Goal: Task Accomplishment & Management: Manage account settings

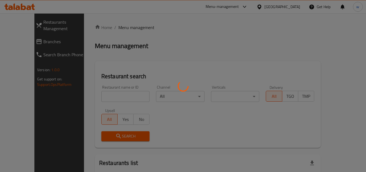
click at [23, 36] on div at bounding box center [183, 86] width 366 height 172
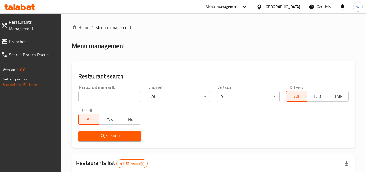
click at [23, 38] on span "Branches" at bounding box center [33, 41] width 48 height 7
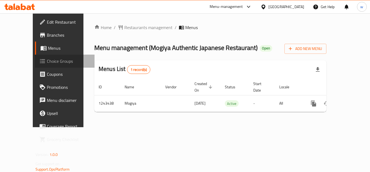
click at [35, 66] on link "Choice Groups" at bounding box center [65, 60] width 60 height 13
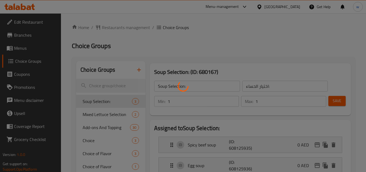
click at [110, 29] on div at bounding box center [183, 86] width 366 height 172
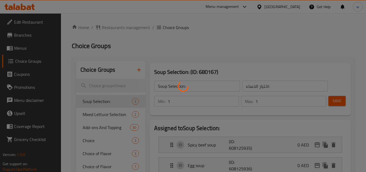
click at [110, 29] on div at bounding box center [183, 86] width 366 height 172
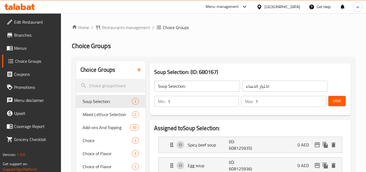
click at [110, 29] on div at bounding box center [183, 86] width 366 height 172
click at [110, 29] on span "Restaurants management" at bounding box center [126, 27] width 48 height 7
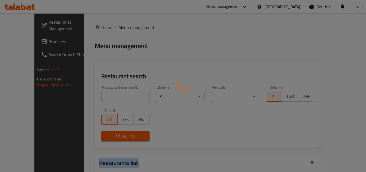
click at [110, 29] on div at bounding box center [183, 86] width 366 height 172
click at [127, 100] on div at bounding box center [183, 86] width 366 height 172
click at [128, 99] on div at bounding box center [183, 86] width 366 height 172
click at [128, 98] on div at bounding box center [183, 86] width 366 height 172
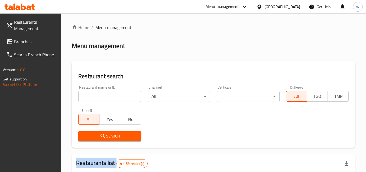
click at [128, 98] on div at bounding box center [183, 86] width 366 height 172
click at [128, 98] on input "search" at bounding box center [109, 96] width 63 height 11
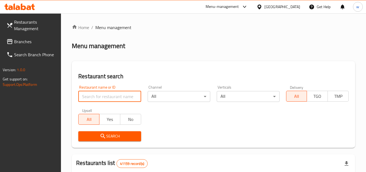
paste input "681624"
type input "681624"
click at [114, 134] on span "Search" at bounding box center [110, 135] width 54 height 7
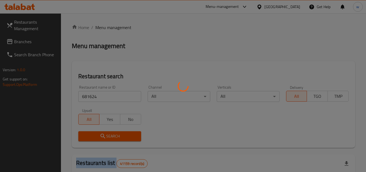
click at [114, 134] on div at bounding box center [183, 86] width 366 height 172
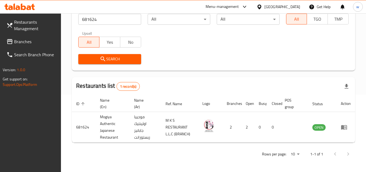
click at [292, 5] on div "[GEOGRAPHIC_DATA]" at bounding box center [282, 7] width 36 height 6
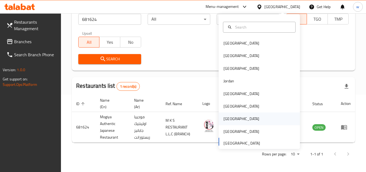
click at [229, 117] on div "Qatar" at bounding box center [241, 118] width 44 height 12
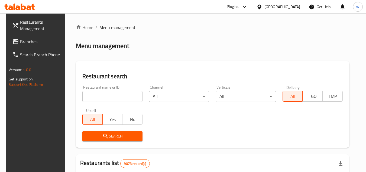
click at [35, 43] on span "Branches" at bounding box center [41, 41] width 43 height 7
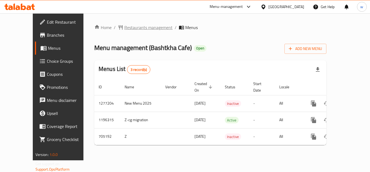
click at [128, 28] on span "Restaurants management" at bounding box center [148, 27] width 48 height 7
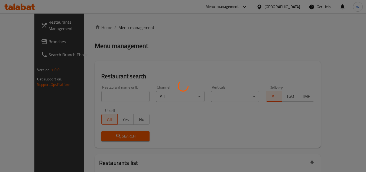
click at [121, 98] on div at bounding box center [183, 86] width 366 height 172
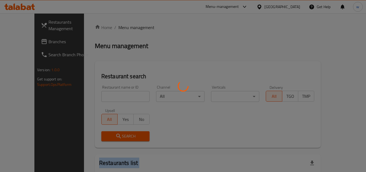
click at [121, 98] on div at bounding box center [183, 86] width 366 height 172
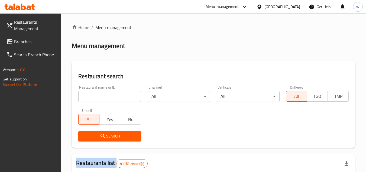
click at [122, 98] on div at bounding box center [183, 86] width 366 height 172
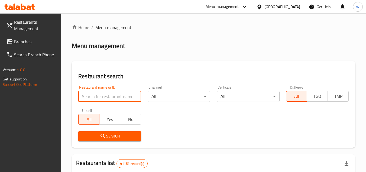
click at [122, 97] on input "search" at bounding box center [109, 96] width 63 height 11
paste input "644624"
type input "644624"
click at [109, 132] on span "Search" at bounding box center [110, 135] width 54 height 7
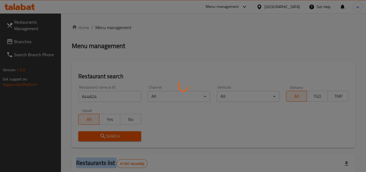
click at [109, 132] on div at bounding box center [183, 86] width 366 height 172
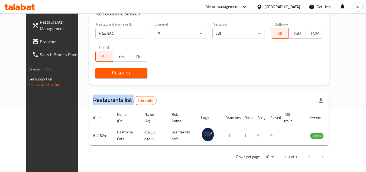
scroll to position [66, 0]
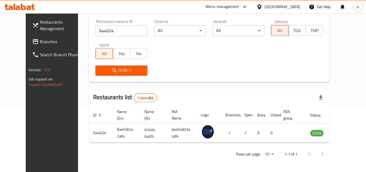
click at [219, 4] on div "Menu-management" at bounding box center [222, 7] width 33 height 7
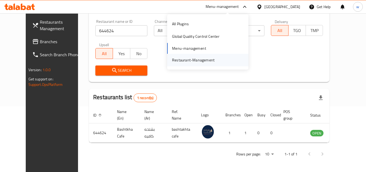
click at [190, 61] on div "Restaurant-Management" at bounding box center [193, 60] width 43 height 6
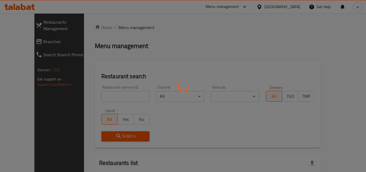
scroll to position [50, 0]
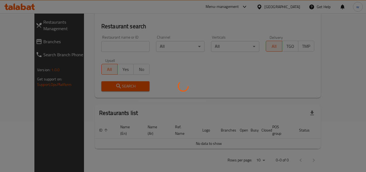
click at [35, 39] on div at bounding box center [183, 86] width 366 height 172
click at [37, 37] on div at bounding box center [183, 86] width 366 height 172
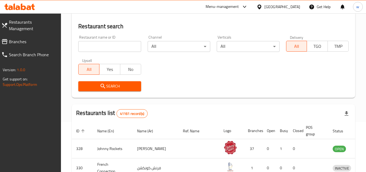
scroll to position [66, 0]
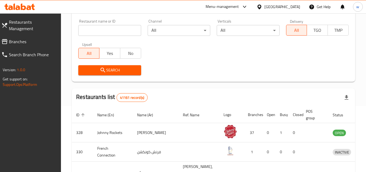
click at [275, 9] on div "[GEOGRAPHIC_DATA]" at bounding box center [282, 7] width 36 height 6
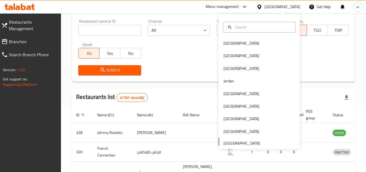
click at [195, 78] on div "Search" at bounding box center [213, 70] width 277 height 17
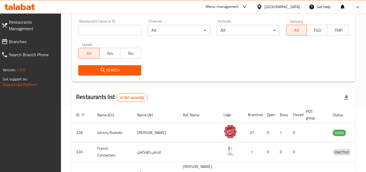
click at [238, 6] on div "Menu-management" at bounding box center [222, 7] width 33 height 7
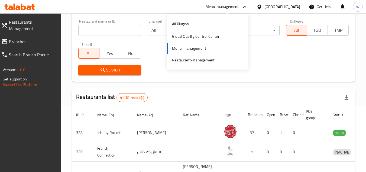
click at [107, 34] on input "search" at bounding box center [109, 30] width 63 height 11
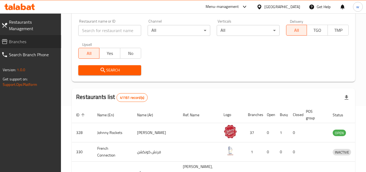
click at [28, 38] on span "Branches" at bounding box center [33, 41] width 48 height 7
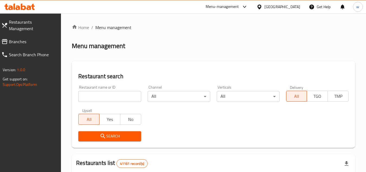
click at [226, 9] on div "Menu-management" at bounding box center [222, 7] width 33 height 7
click at [194, 56] on div "Restaurant-Management" at bounding box center [193, 60] width 51 height 12
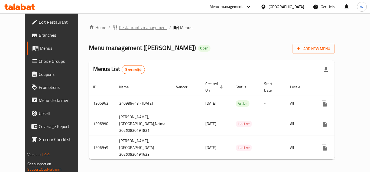
click at [119, 24] on span "Restaurants management" at bounding box center [143, 27] width 48 height 7
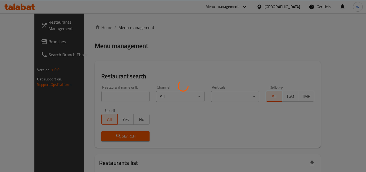
click at [110, 100] on div at bounding box center [183, 86] width 366 height 172
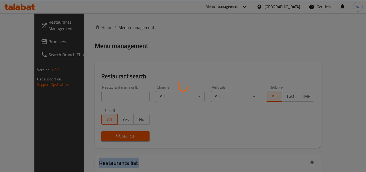
click at [110, 100] on div at bounding box center [183, 86] width 366 height 172
click at [110, 99] on div at bounding box center [183, 86] width 366 height 172
click at [111, 99] on div at bounding box center [183, 86] width 366 height 172
click at [111, 98] on div at bounding box center [183, 86] width 366 height 172
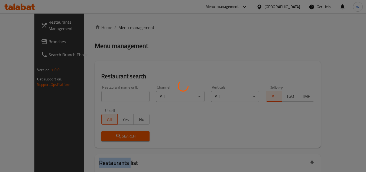
click at [111, 98] on div at bounding box center [183, 86] width 366 height 172
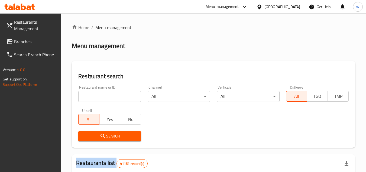
click at [111, 98] on div at bounding box center [183, 86] width 366 height 172
click at [111, 98] on input "search" at bounding box center [109, 96] width 63 height 11
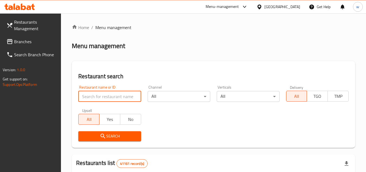
click at [111, 98] on input "search" at bounding box center [109, 96] width 63 height 11
paste input "704241"
type input "704241"
click at [91, 132] on button "Search" at bounding box center [109, 136] width 63 height 10
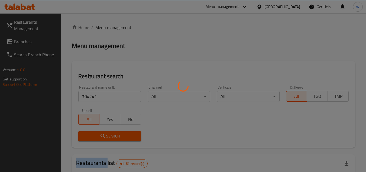
click at [91, 132] on div at bounding box center [183, 86] width 366 height 172
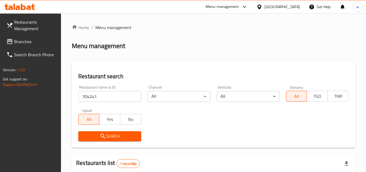
click at [140, 57] on div "Home / Menu management Menu management Restaurant search Restaurant name or ID …" at bounding box center [213, 134] width 283 height 220
click at [33, 42] on span "Branches" at bounding box center [35, 41] width 43 height 7
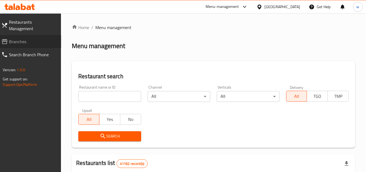
click at [47, 40] on link "Branches" at bounding box center [29, 41] width 64 height 13
